Goal: Task Accomplishment & Management: Complete application form

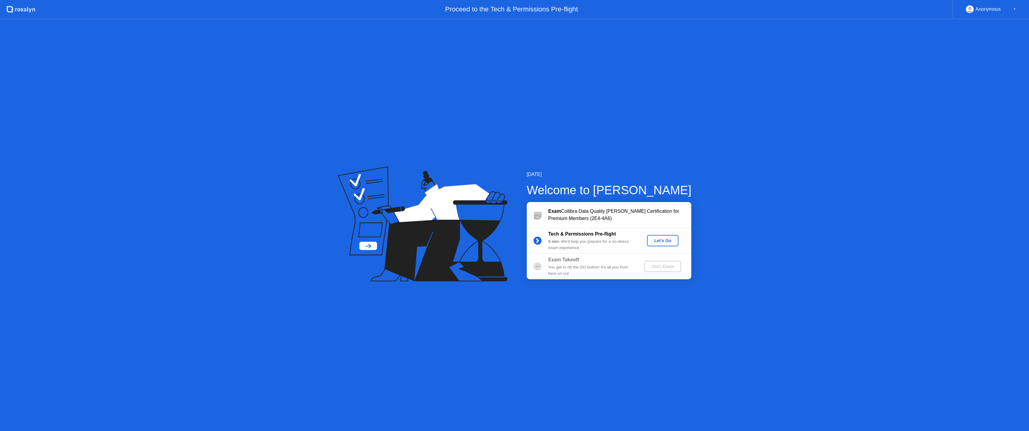
click at [661, 240] on div "Let's Go" at bounding box center [662, 240] width 27 height 5
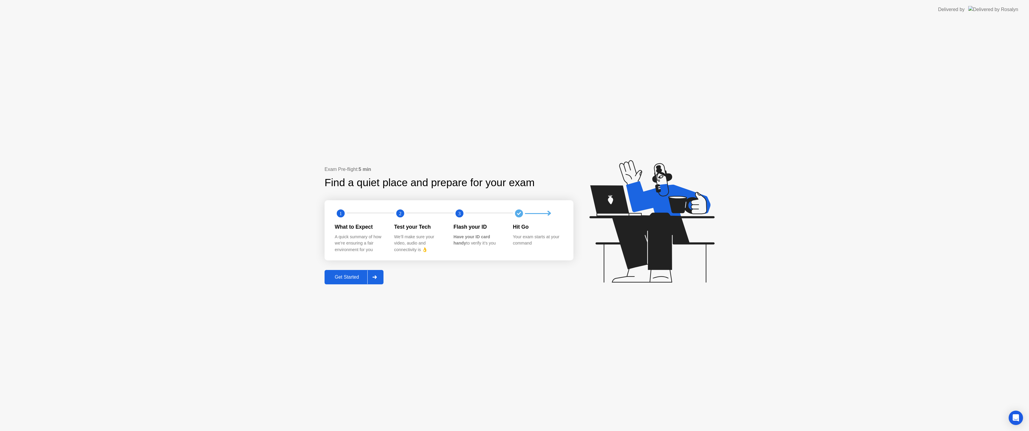
click at [351, 277] on div "Get Started" at bounding box center [346, 276] width 41 height 5
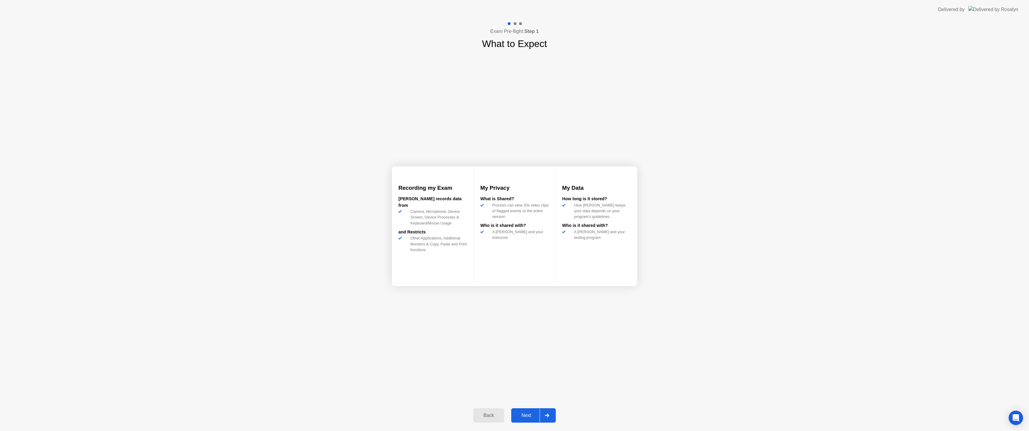
click at [527, 414] on div "Next" at bounding box center [526, 415] width 27 height 5
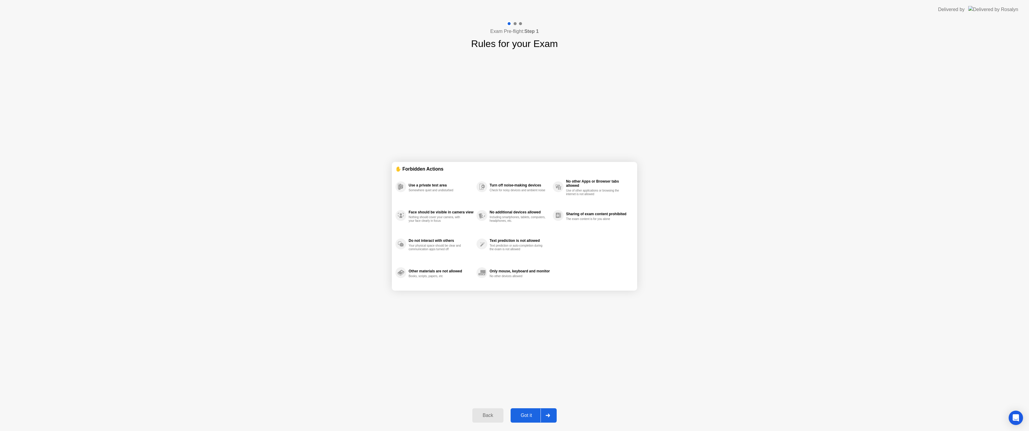
click at [527, 414] on div "Got it" at bounding box center [526, 415] width 28 height 5
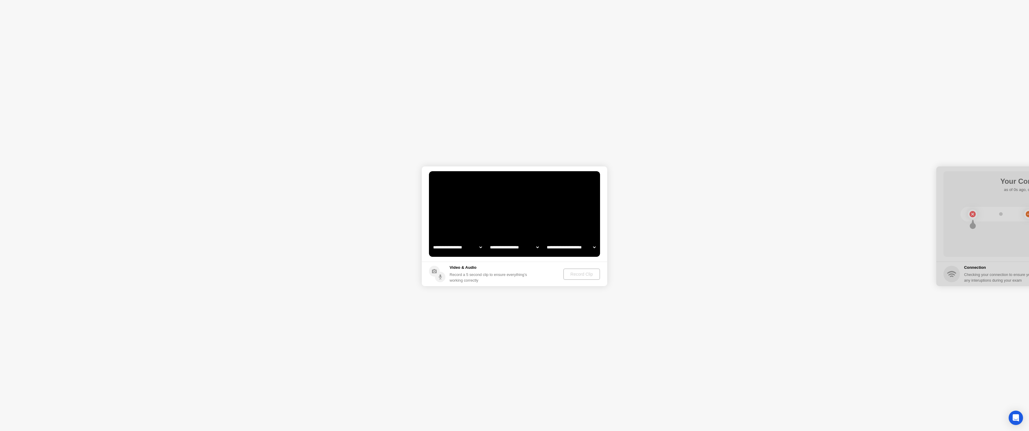
select select "**********"
select select "*******"
click at [576, 276] on div "Record Clip" at bounding box center [582, 274] width 32 height 5
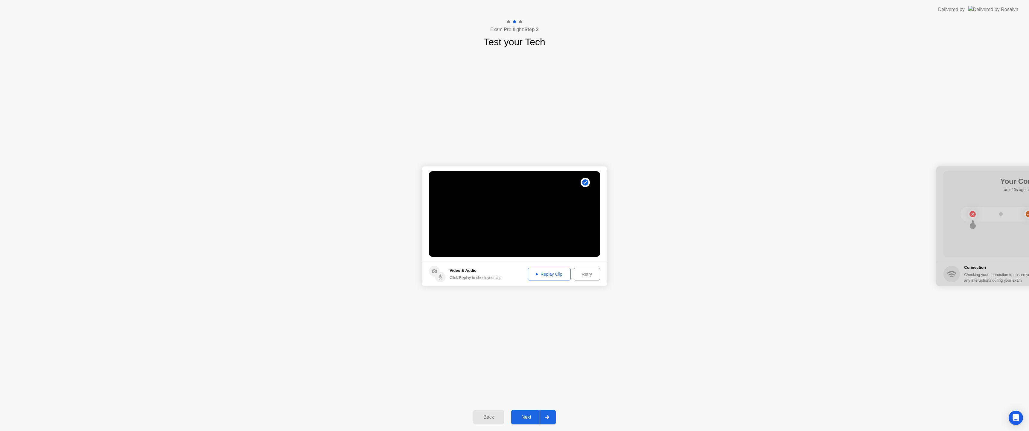
click at [526, 416] on div "Next" at bounding box center [526, 416] width 27 height 5
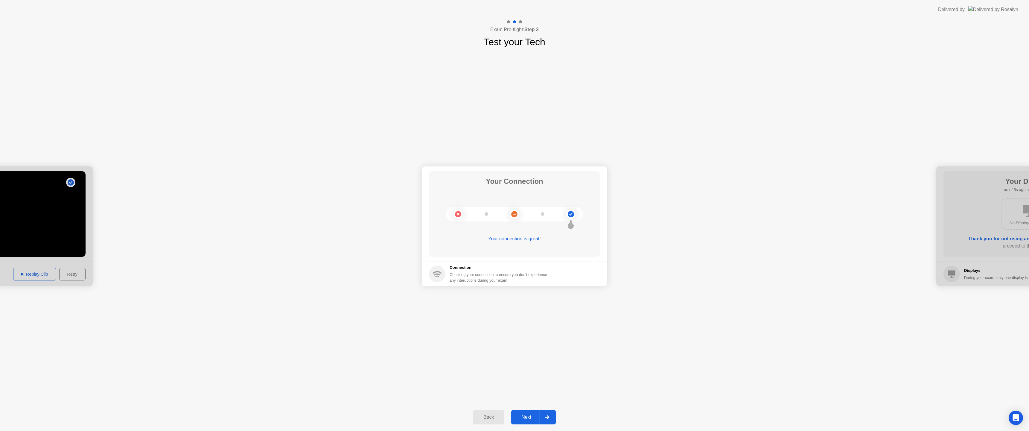
click at [517, 414] on div "Next" at bounding box center [526, 416] width 27 height 5
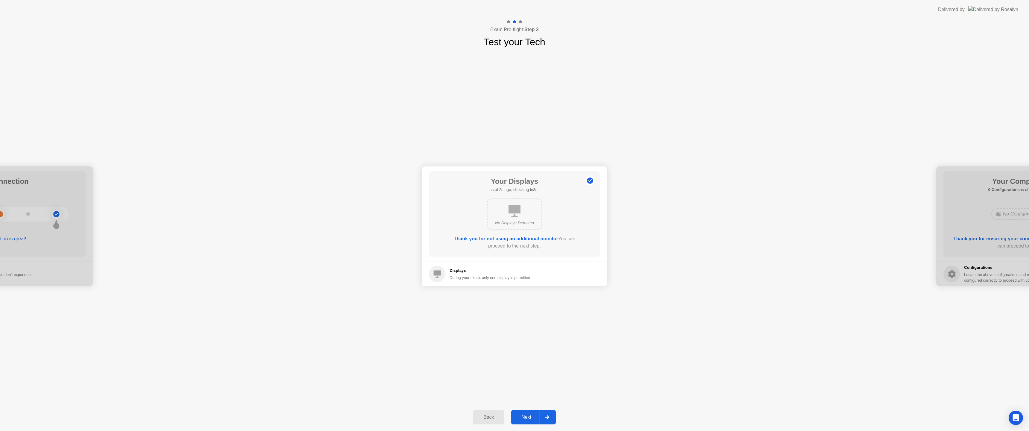
click at [517, 414] on div "Next" at bounding box center [526, 416] width 27 height 5
click at [520, 415] on div "Next" at bounding box center [526, 416] width 27 height 5
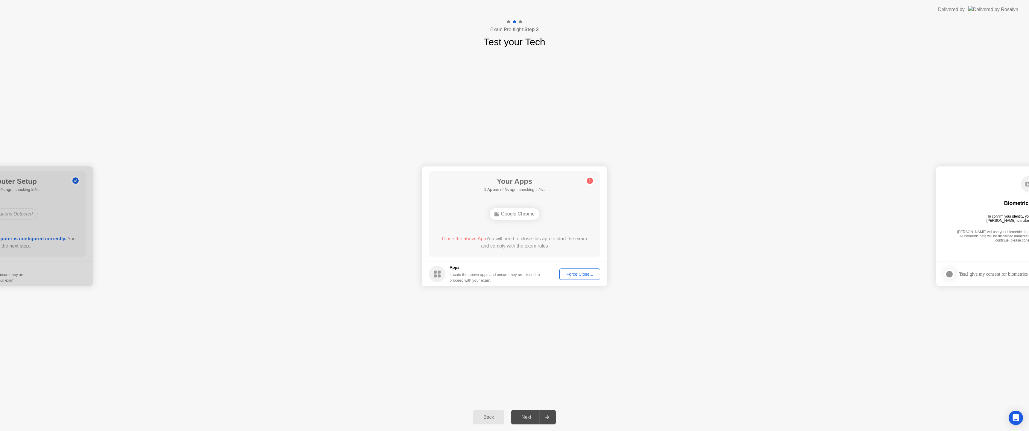
click at [576, 275] on div "Force Close..." at bounding box center [579, 274] width 36 height 5
click at [530, 417] on div "Next" at bounding box center [526, 416] width 27 height 5
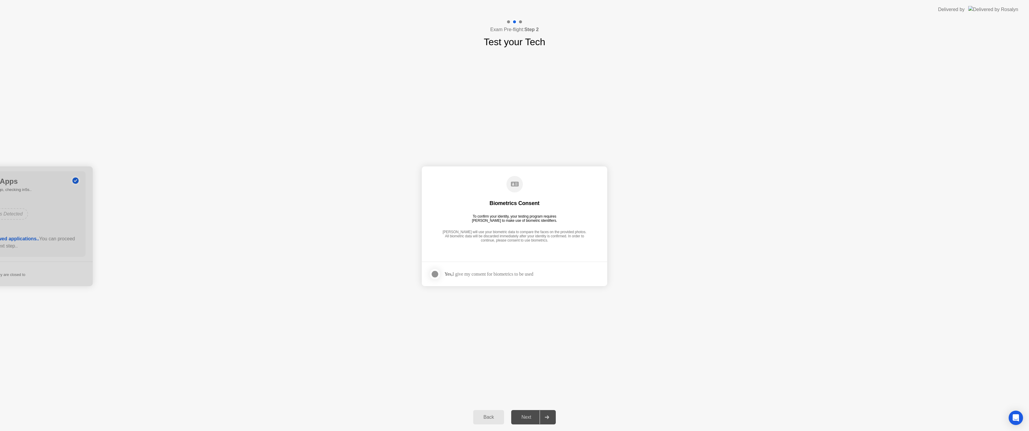
click at [467, 276] on div "Yes, I give my consent for biometrics to be used" at bounding box center [489, 274] width 89 height 6
click at [432, 277] on div at bounding box center [434, 273] width 7 height 7
click at [524, 416] on div "Next" at bounding box center [526, 416] width 27 height 5
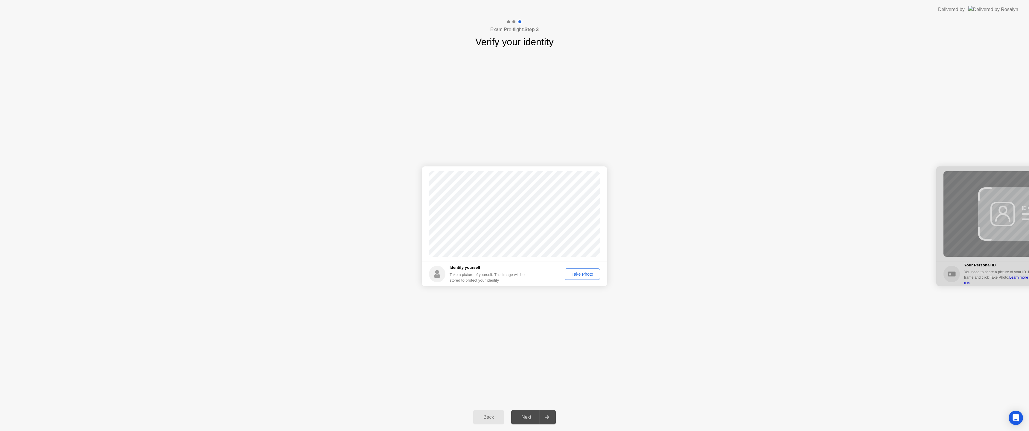
click at [580, 274] on div "Take Photo" at bounding box center [582, 274] width 31 height 5
click at [526, 418] on div "Next" at bounding box center [526, 416] width 27 height 5
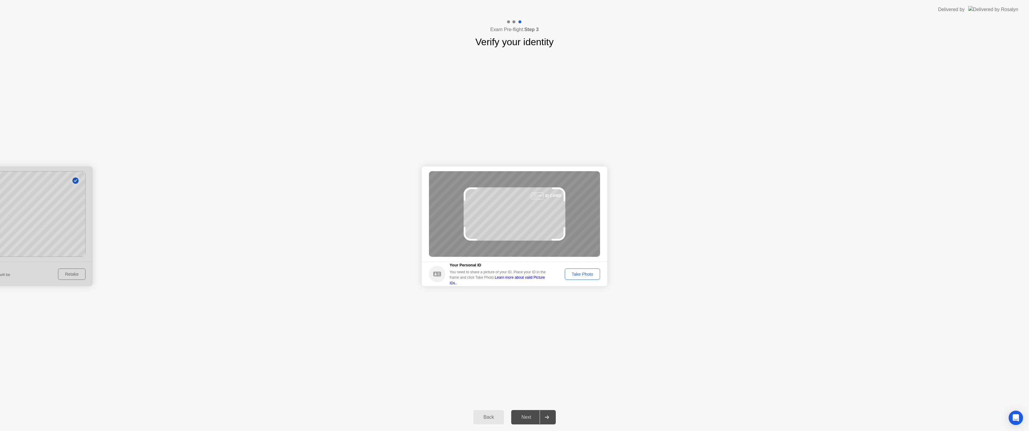
click at [580, 272] on div "Take Photo" at bounding box center [582, 274] width 31 height 5
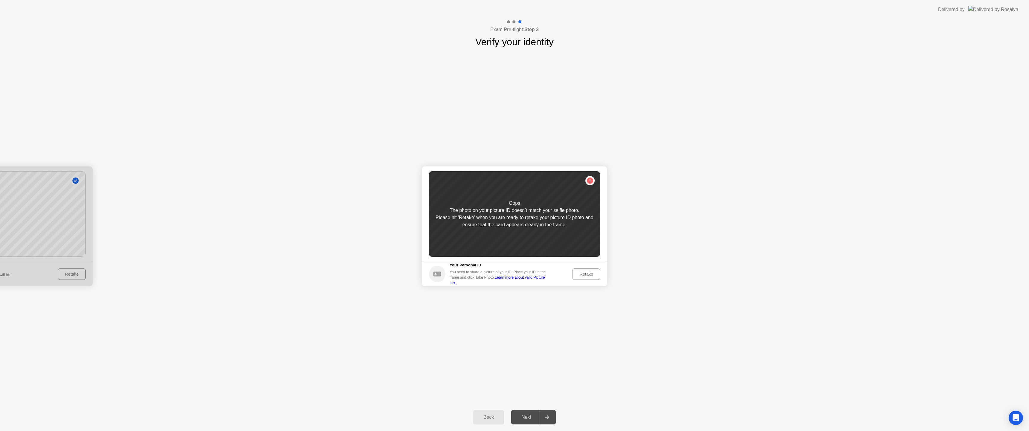
click at [582, 275] on div "Retake" at bounding box center [586, 274] width 23 height 5
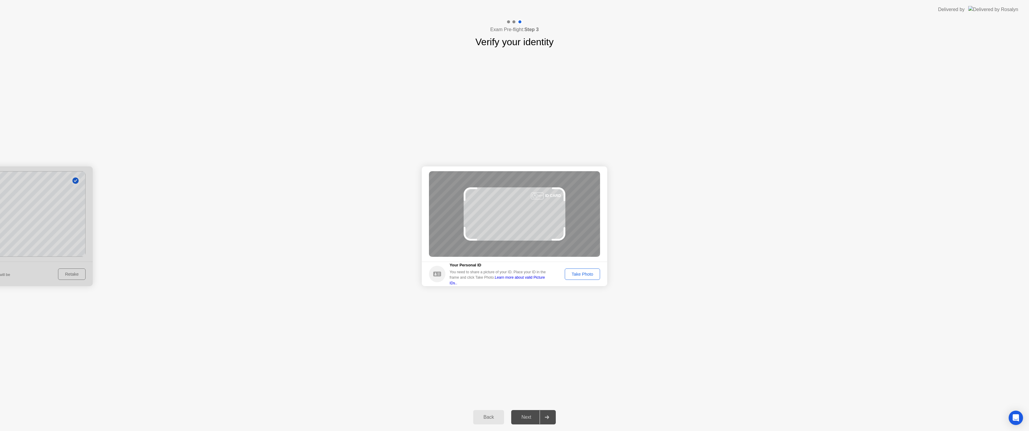
click at [581, 274] on div "Take Photo" at bounding box center [582, 274] width 31 height 5
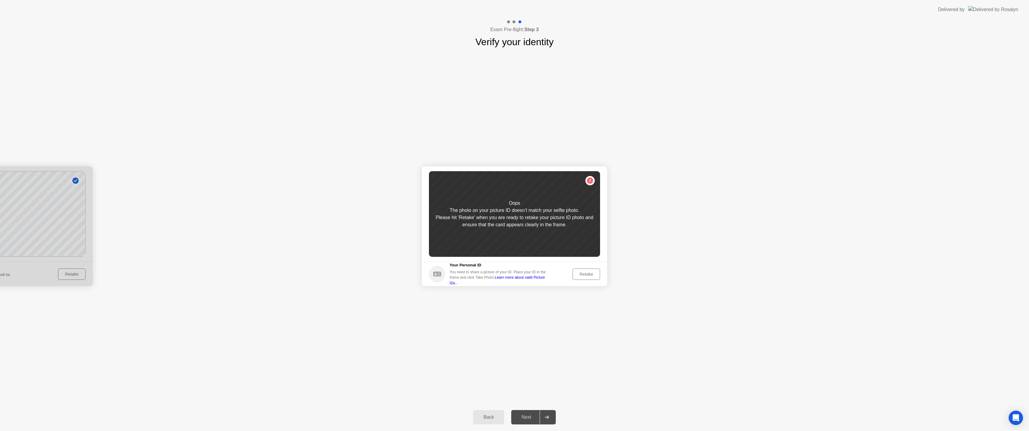
click at [588, 273] on div "Retake" at bounding box center [586, 274] width 23 height 5
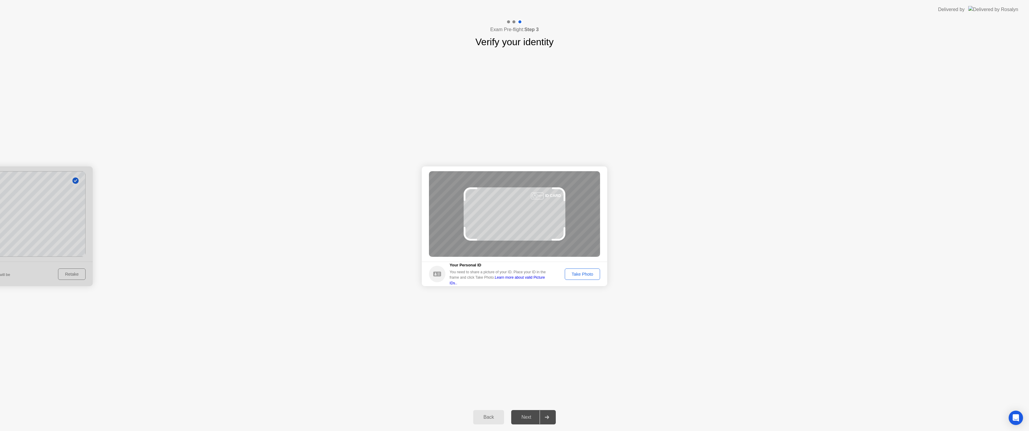
click at [588, 273] on div "Take Photo" at bounding box center [582, 274] width 31 height 5
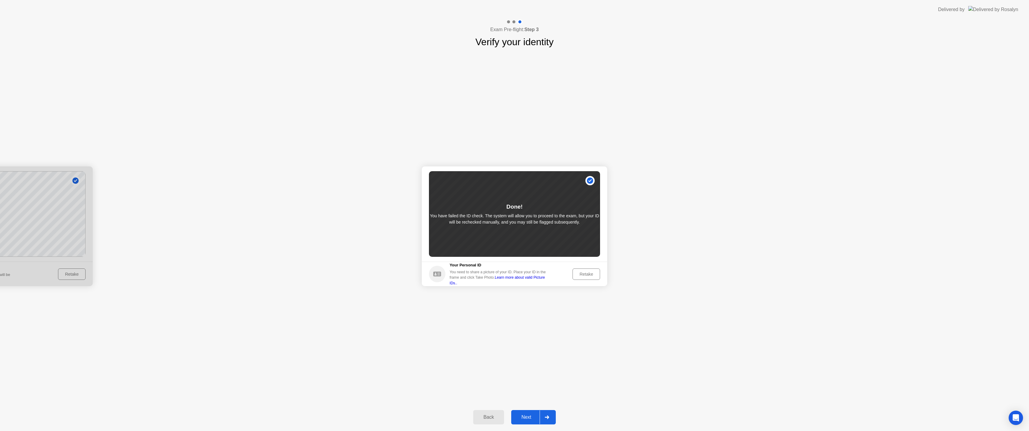
click at [527, 412] on button "Next" at bounding box center [533, 417] width 45 height 14
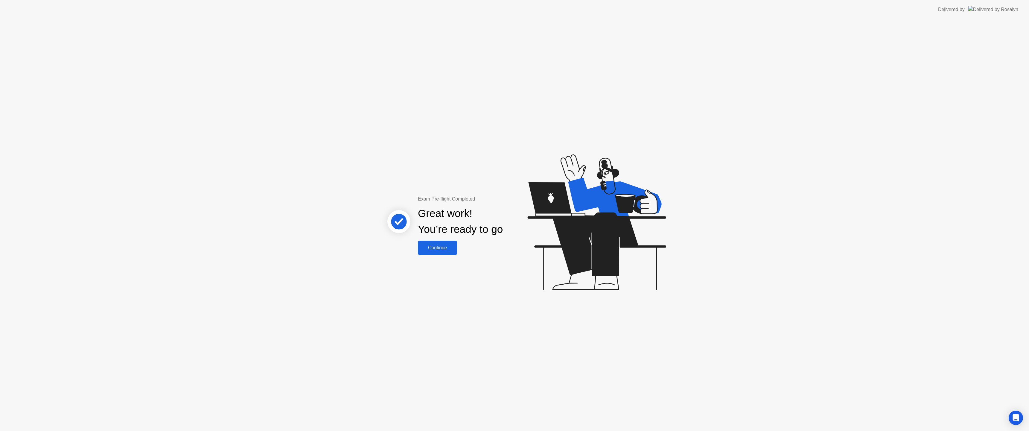
click at [446, 252] on button "Continue" at bounding box center [437, 248] width 39 height 14
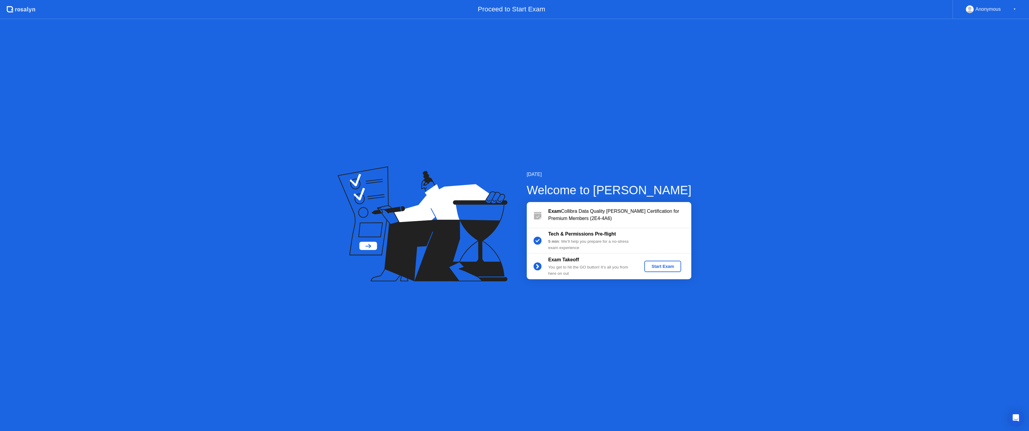
click at [655, 264] on div "Start Exam" at bounding box center [663, 266] width 32 height 5
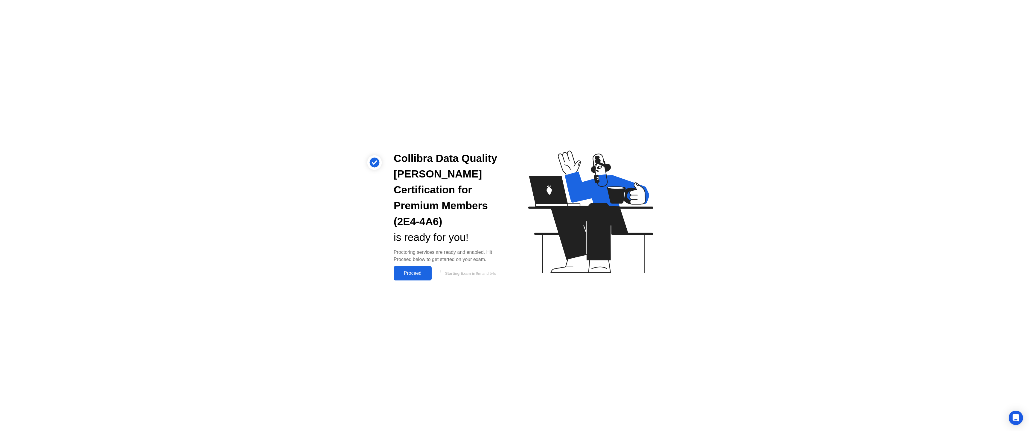
click at [405, 270] on div "Proceed" at bounding box center [412, 272] width 34 height 5
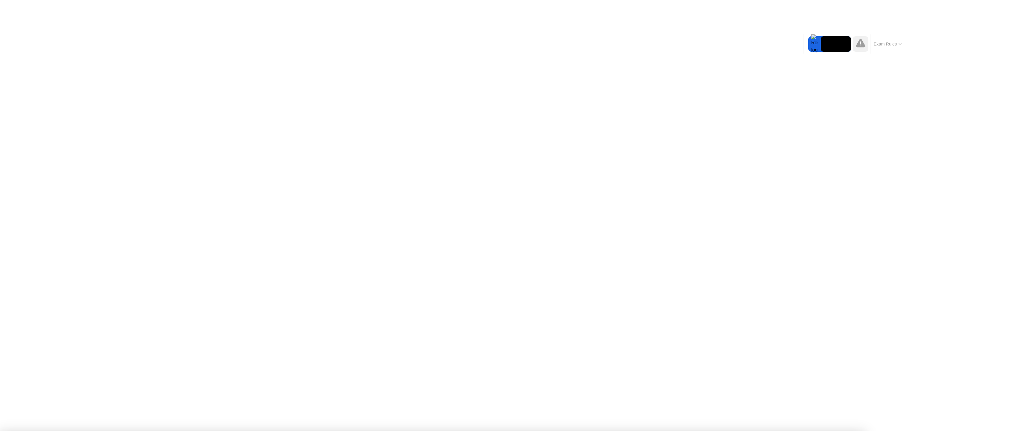
click div "End Proctoring Session"
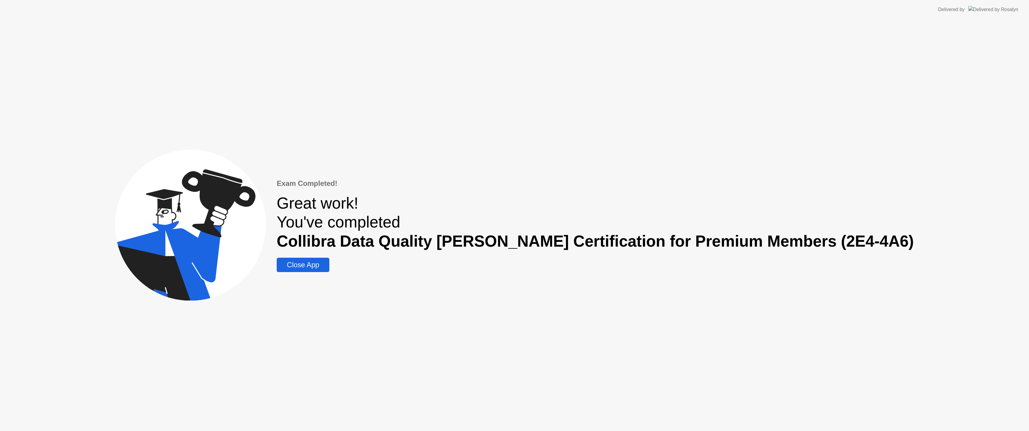
click at [328, 267] on div "Close App" at bounding box center [302, 265] width 49 height 8
